Goal: Task Accomplishment & Management: Manage account settings

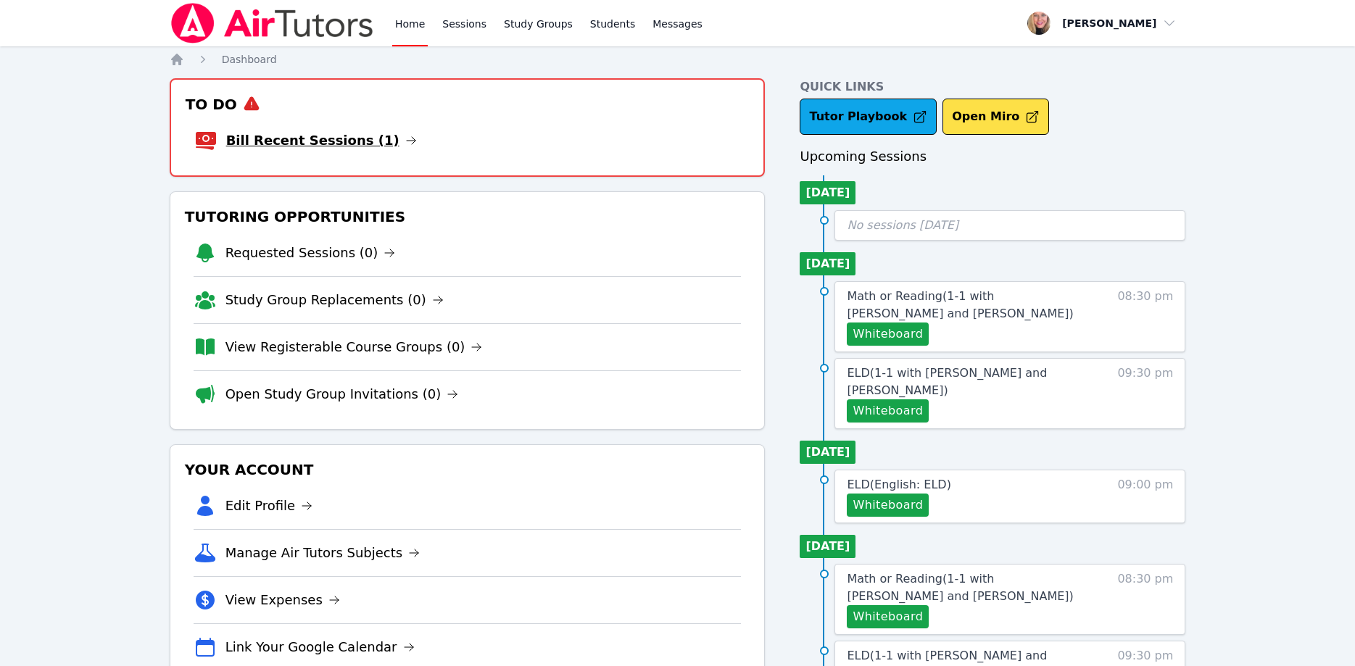
click at [332, 143] on link "Bill Recent Sessions (1)" at bounding box center [321, 140] width 191 height 20
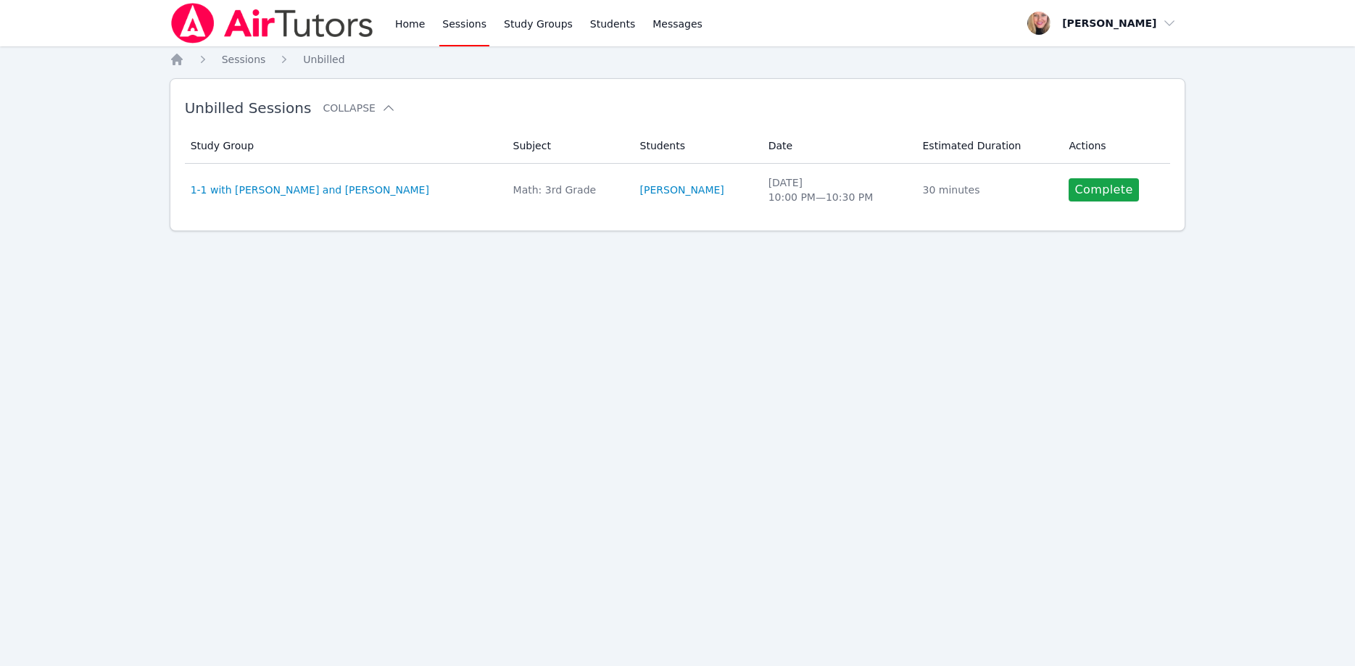
click at [170, 19] on img at bounding box center [272, 23] width 205 height 41
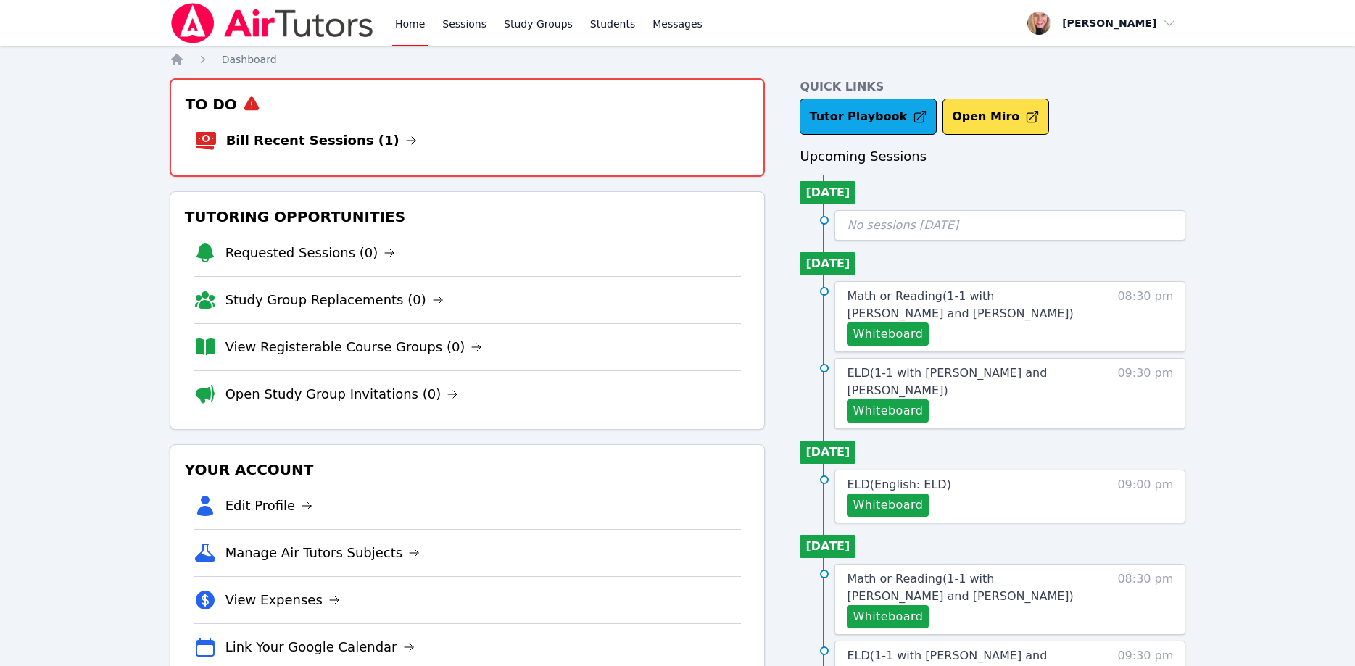
click at [337, 138] on link "Bill Recent Sessions (1)" at bounding box center [321, 140] width 191 height 20
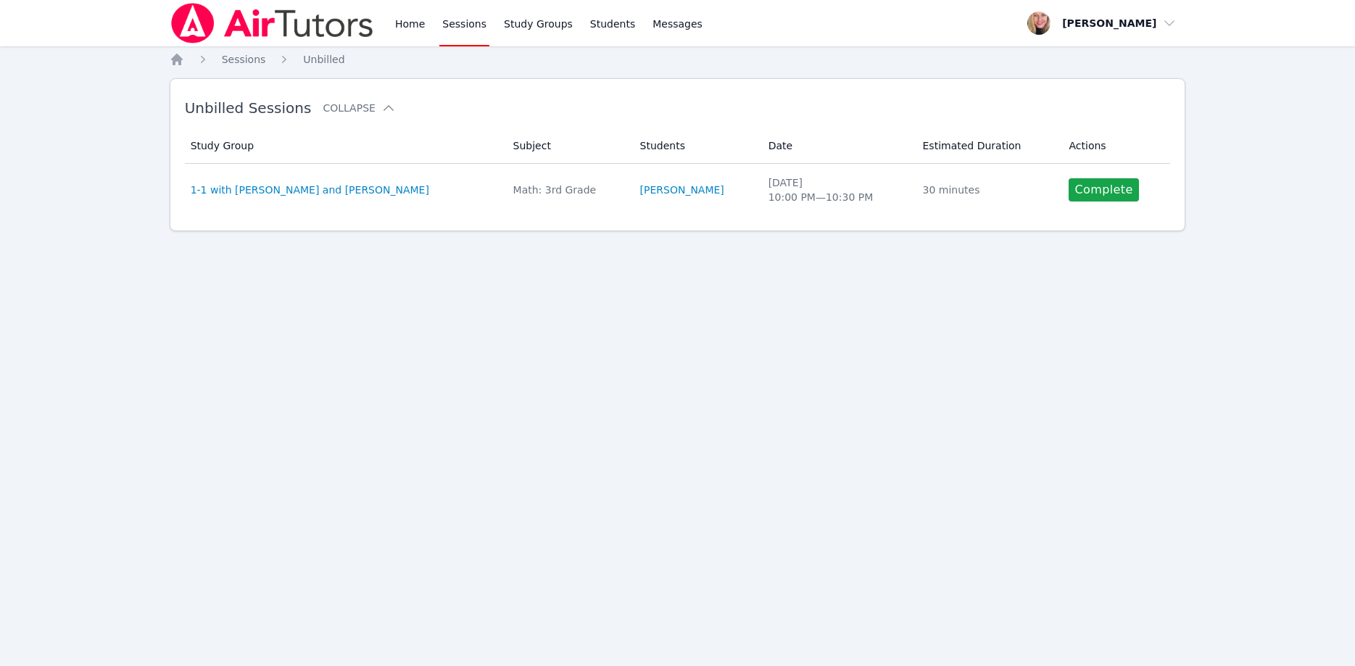
click at [1084, 184] on link "Complete" at bounding box center [1103, 189] width 70 height 23
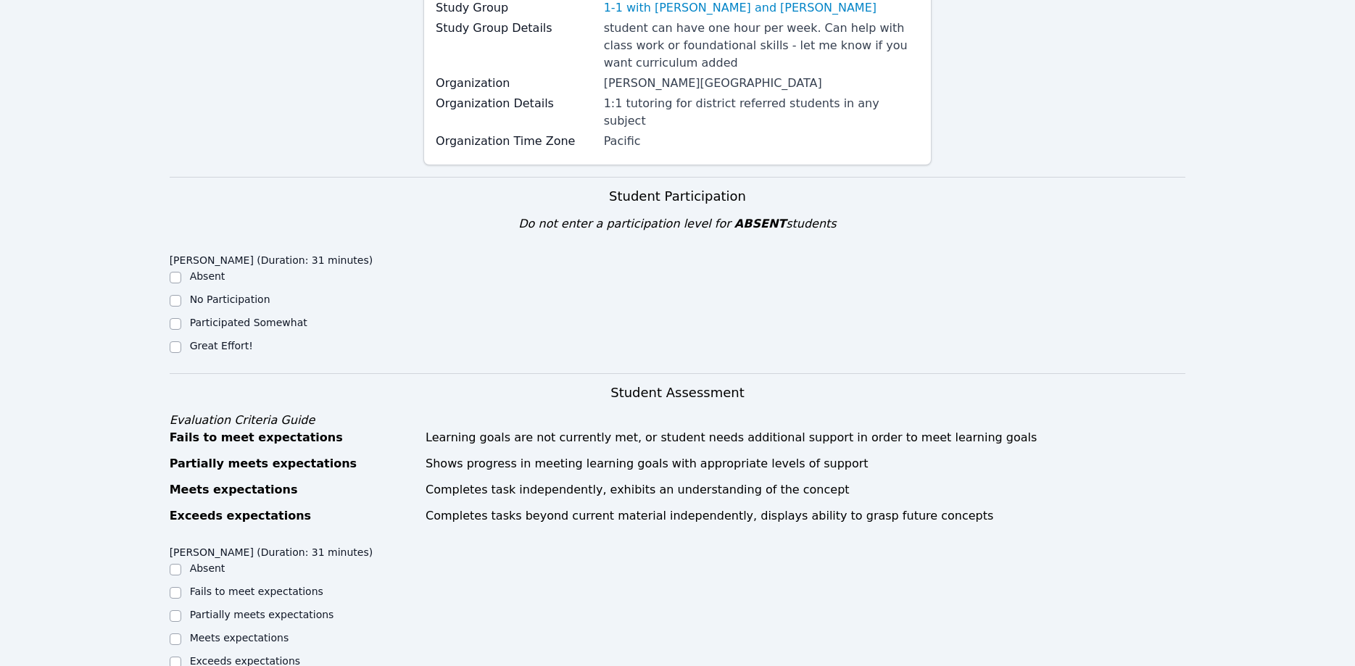
scroll to position [296, 0]
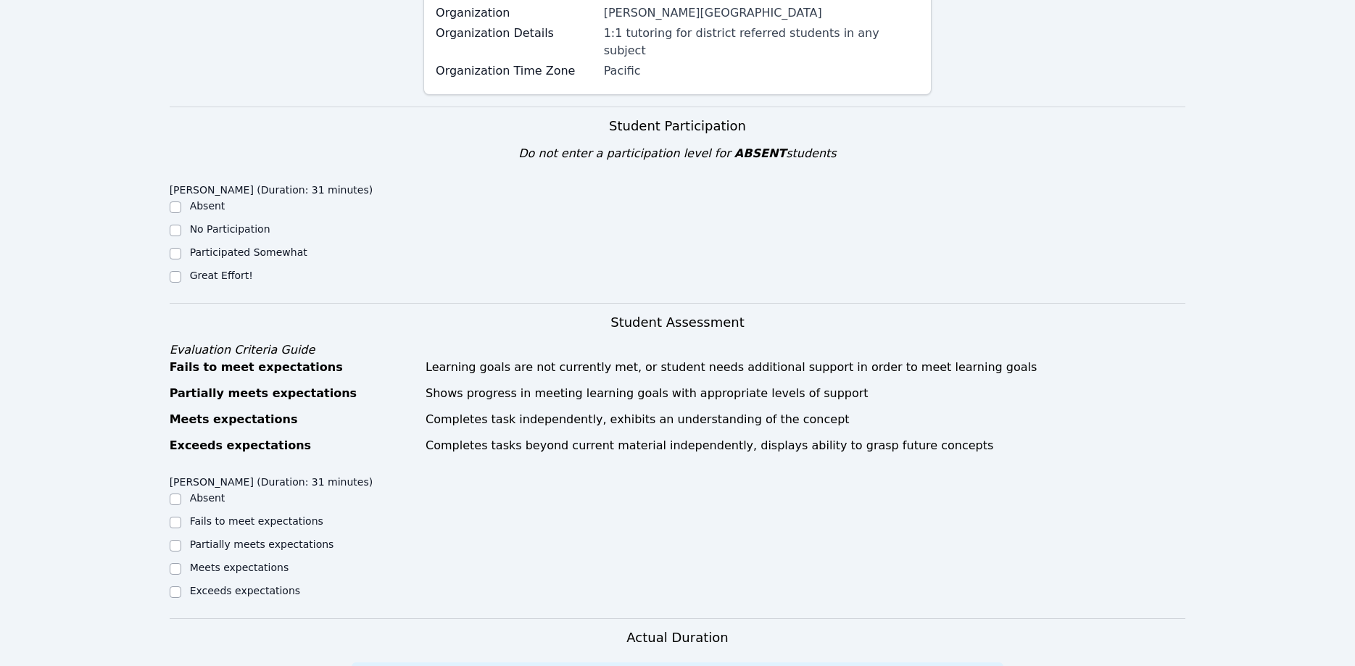
click at [241, 270] on label "Great Effort!" at bounding box center [221, 276] width 63 height 12
click at [181, 271] on input "Great Effort!" at bounding box center [176, 277] width 12 height 12
checkbox input "true"
click at [245, 562] on label "Meets expectations" at bounding box center [239, 568] width 99 height 12
click at [181, 563] on input "Meets expectations" at bounding box center [176, 569] width 12 height 12
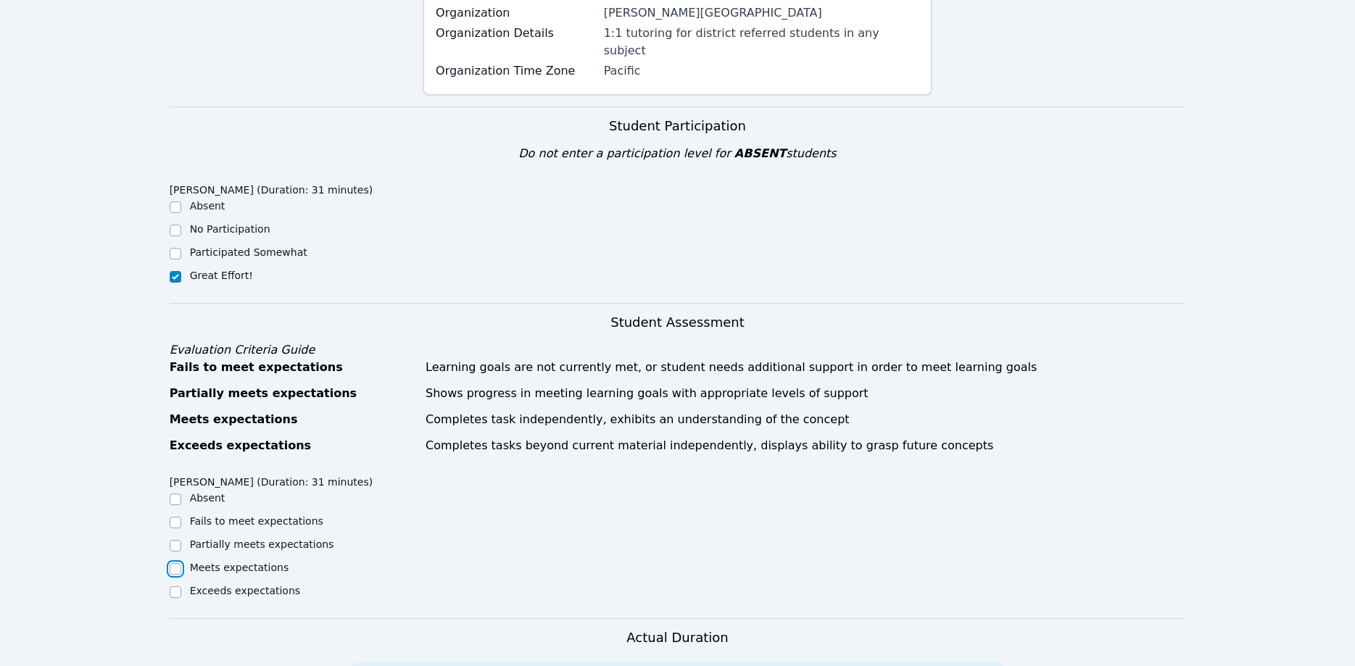
checkbox input "true"
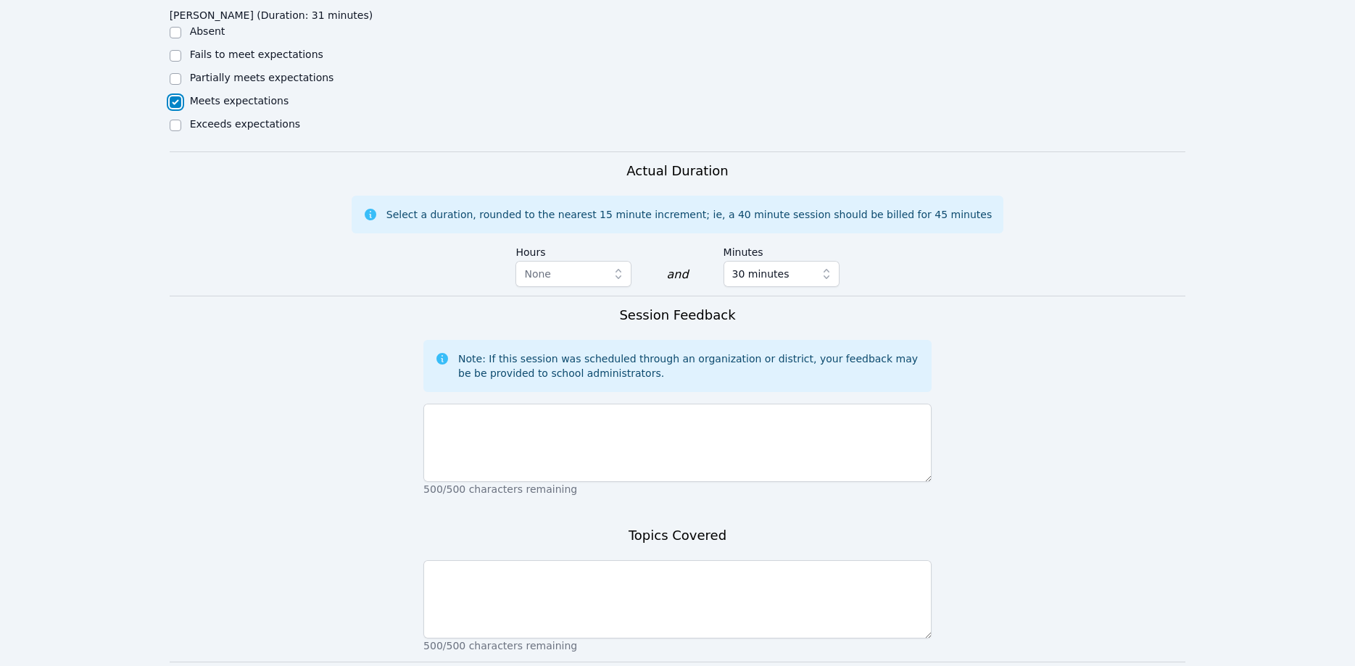
scroll to position [813, 0]
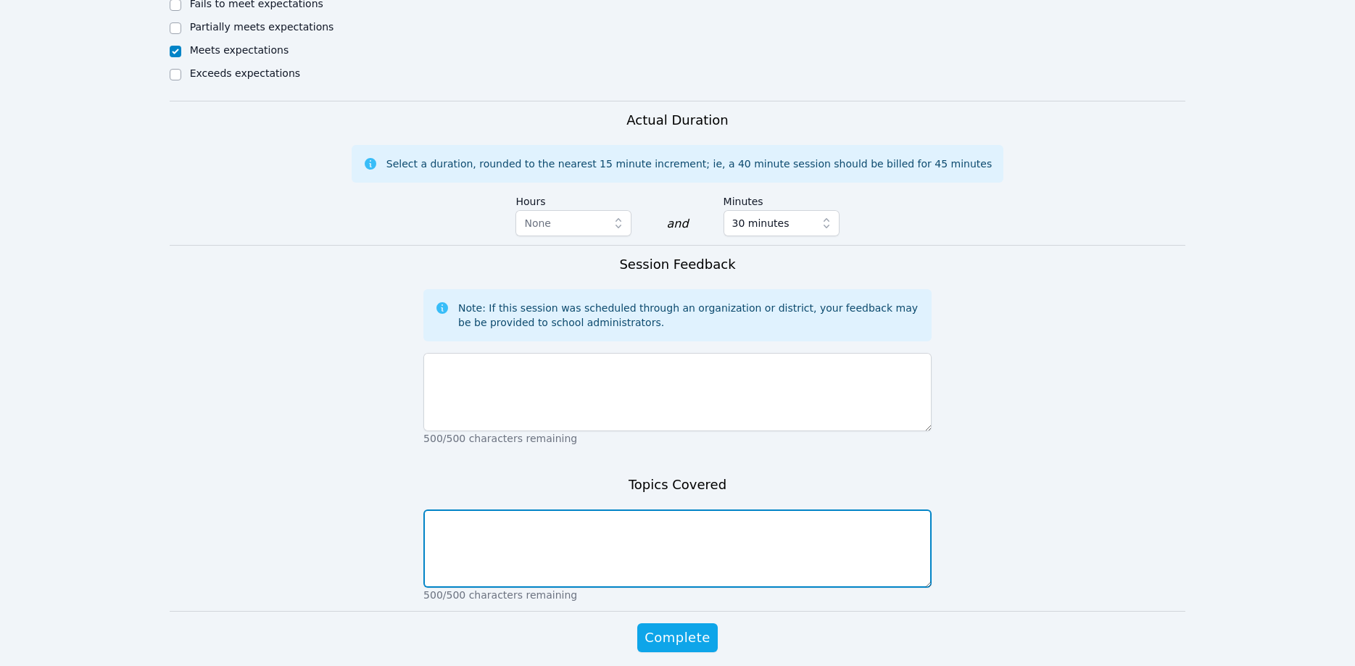
click at [584, 517] on textarea at bounding box center [677, 549] width 508 height 78
click at [433, 510] on textarea "Skip counting." at bounding box center [677, 549] width 508 height 78
click at [555, 510] on textarea "Review. Skip counting." at bounding box center [677, 549] width 508 height 78
type textarea "Review. Skip counting. What is multiplication?"
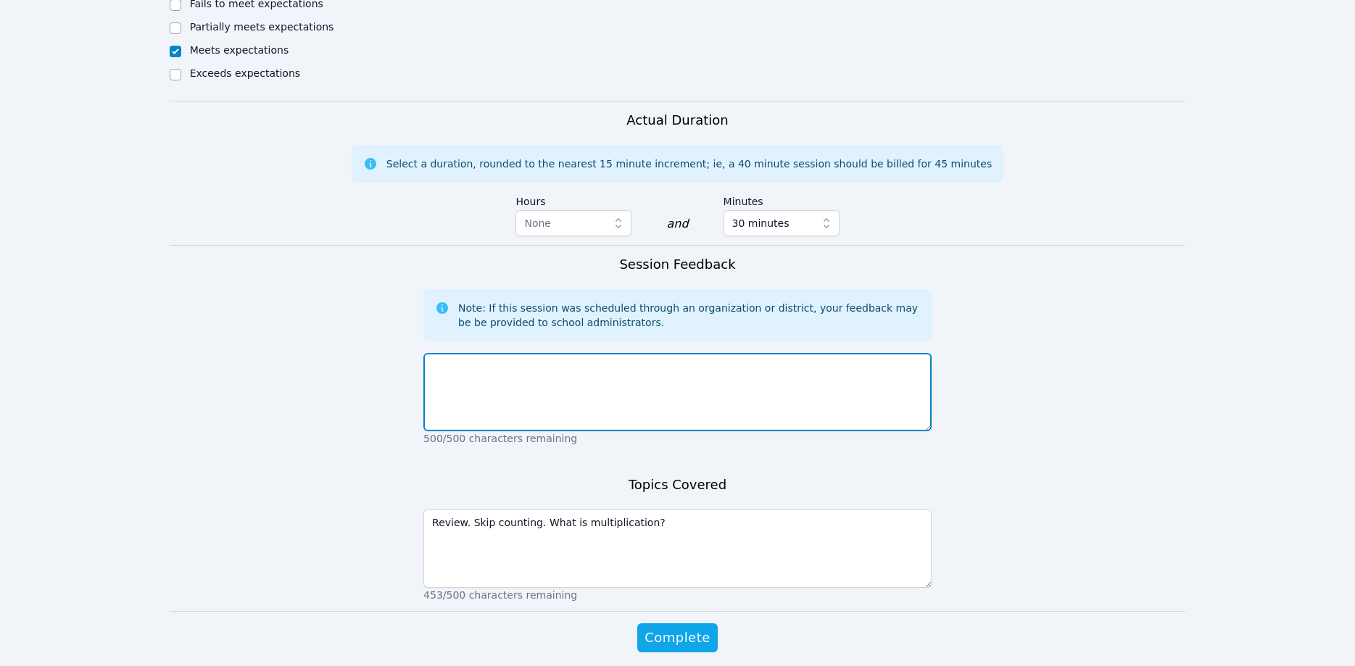
click at [635, 353] on textarea at bounding box center [677, 392] width 508 height 78
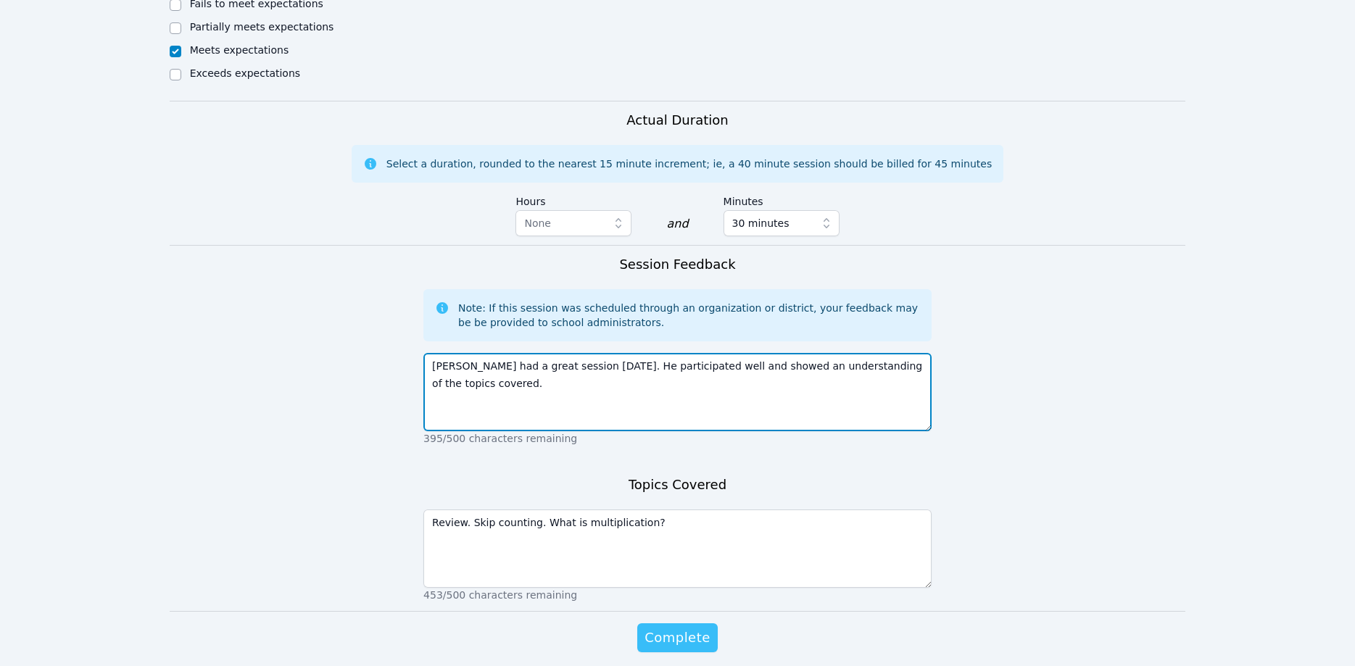
type textarea "Rayan had a great session today. He participated well and showed an understandi…"
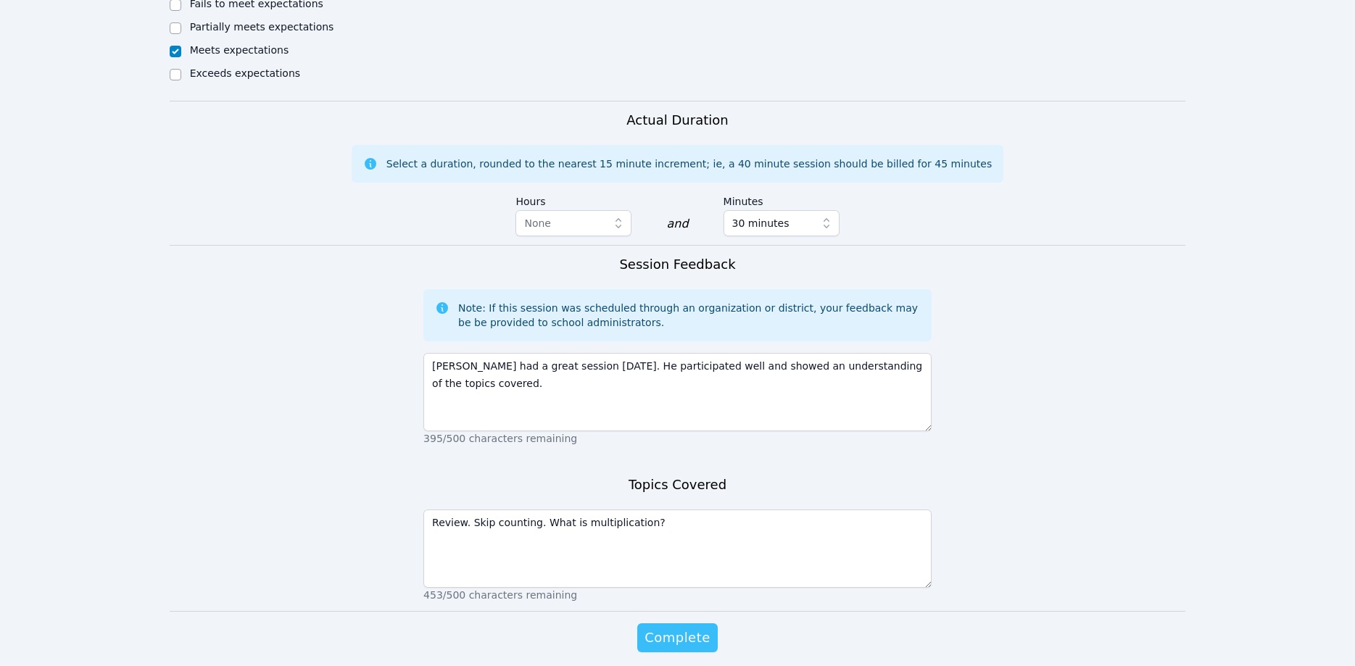
click at [673, 628] on span "Complete" at bounding box center [676, 638] width 65 height 20
